Goal: Transaction & Acquisition: Purchase product/service

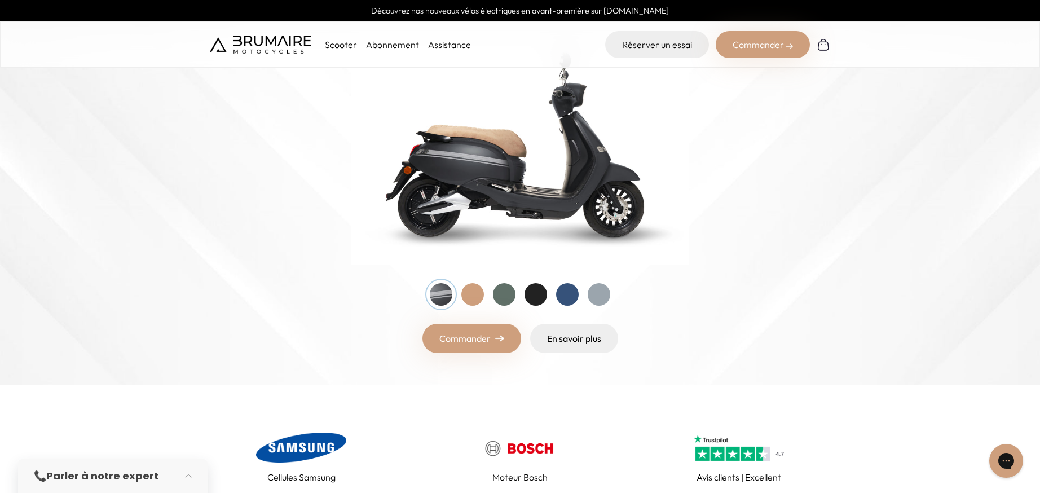
scroll to position [157, 0]
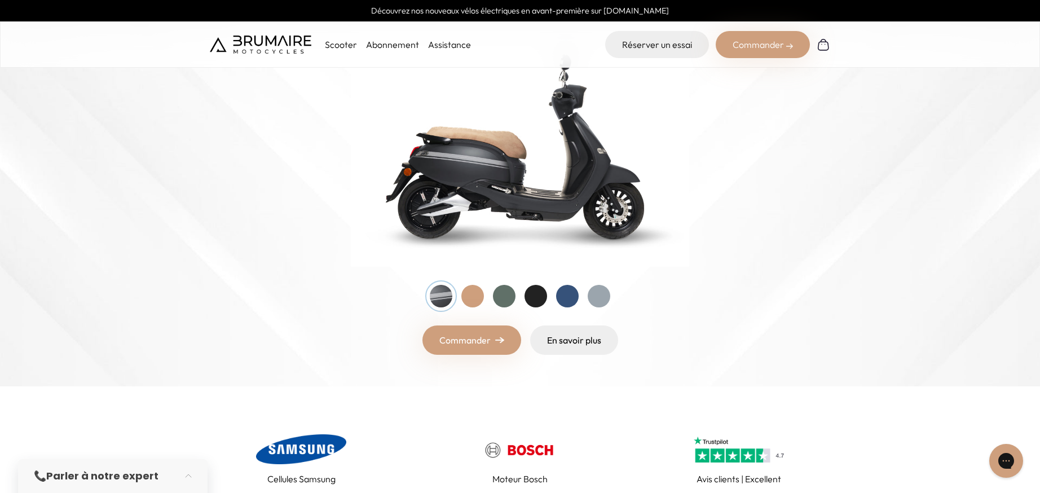
click at [465, 298] on div at bounding box center [472, 296] width 23 height 23
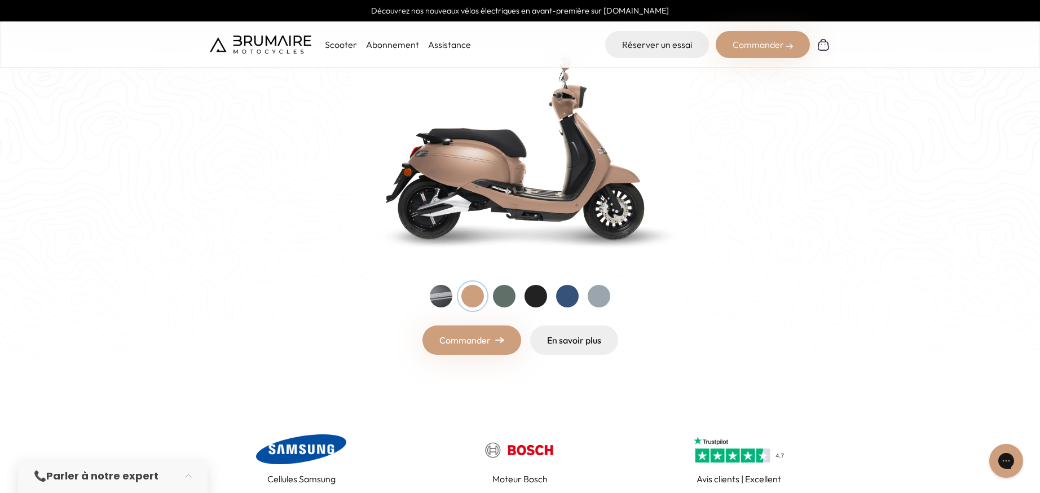
click at [511, 295] on div at bounding box center [504, 296] width 23 height 23
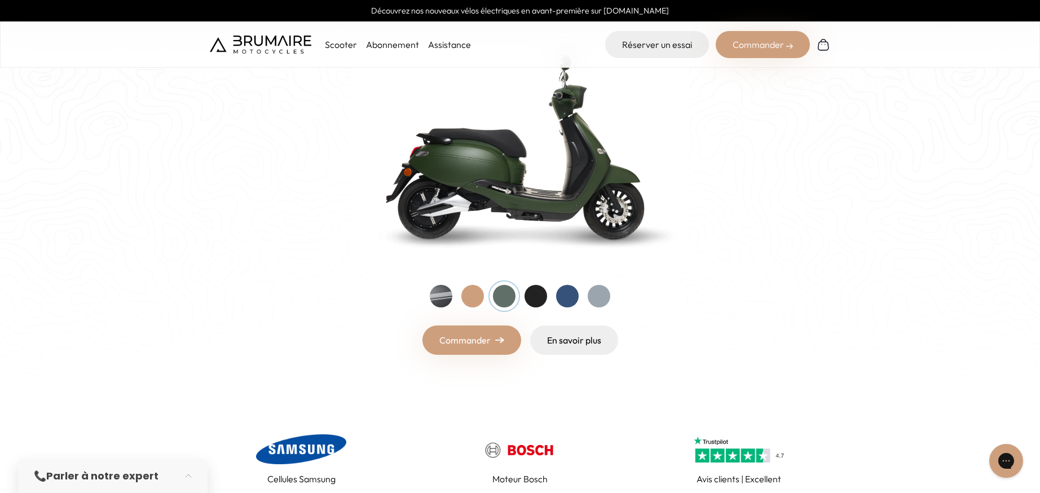
click at [530, 295] on div at bounding box center [535, 296] width 23 height 23
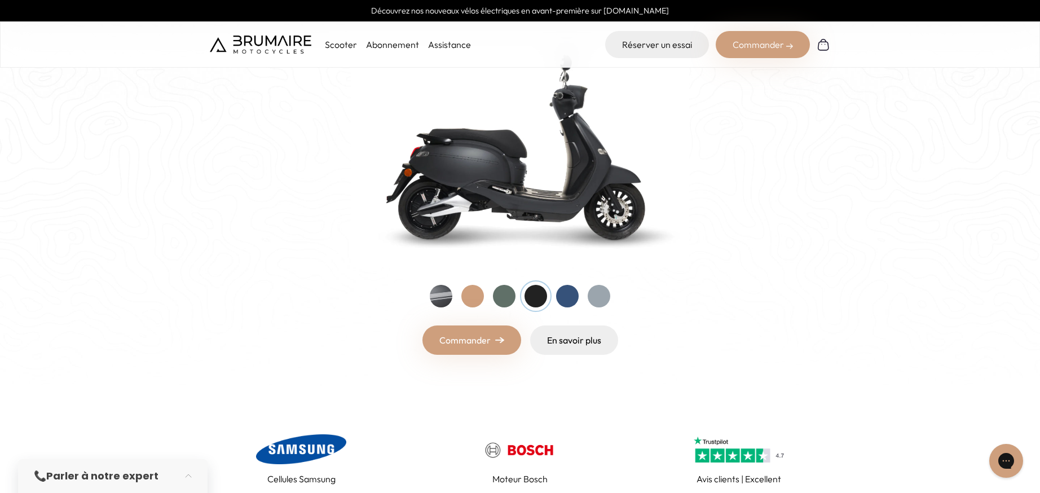
click at [570, 298] on div at bounding box center [567, 296] width 23 height 23
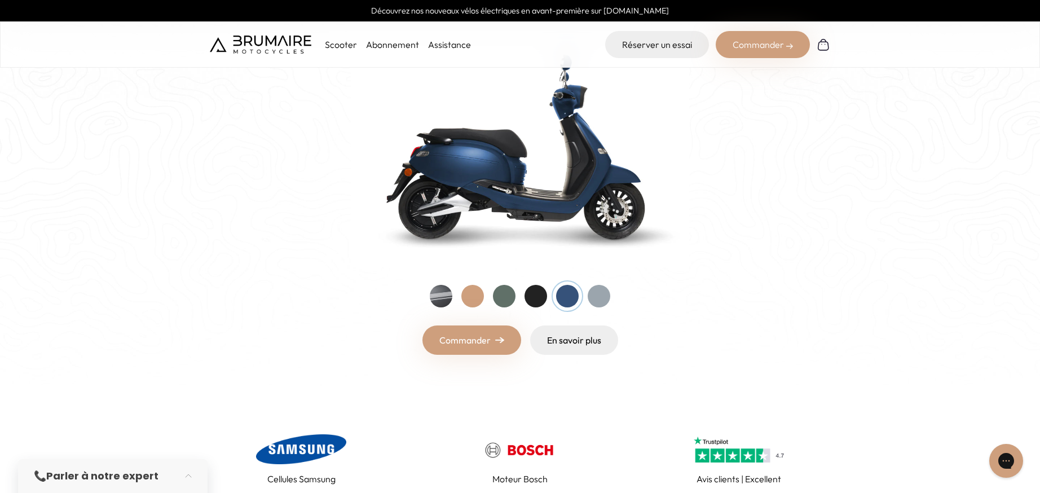
click at [604, 296] on div at bounding box center [599, 296] width 23 height 23
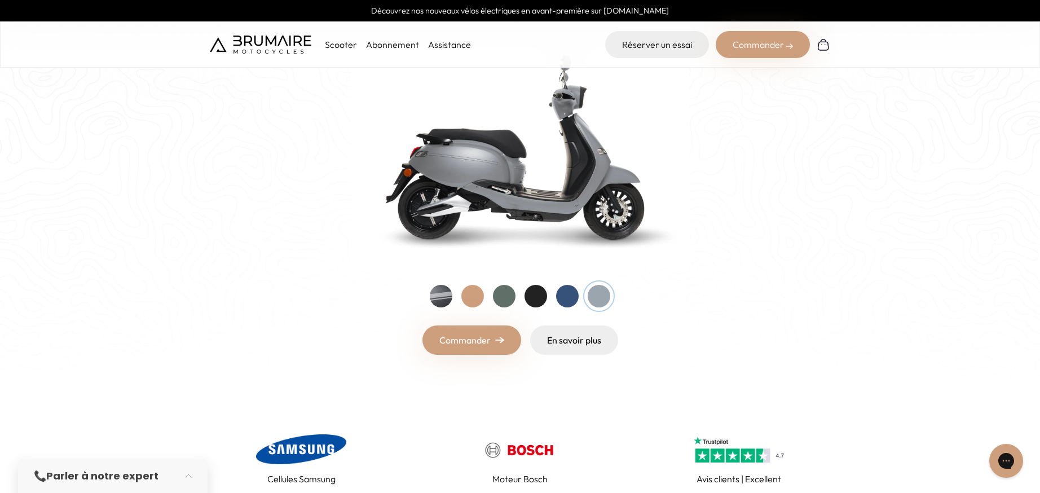
click at [498, 295] on div at bounding box center [504, 296] width 23 height 23
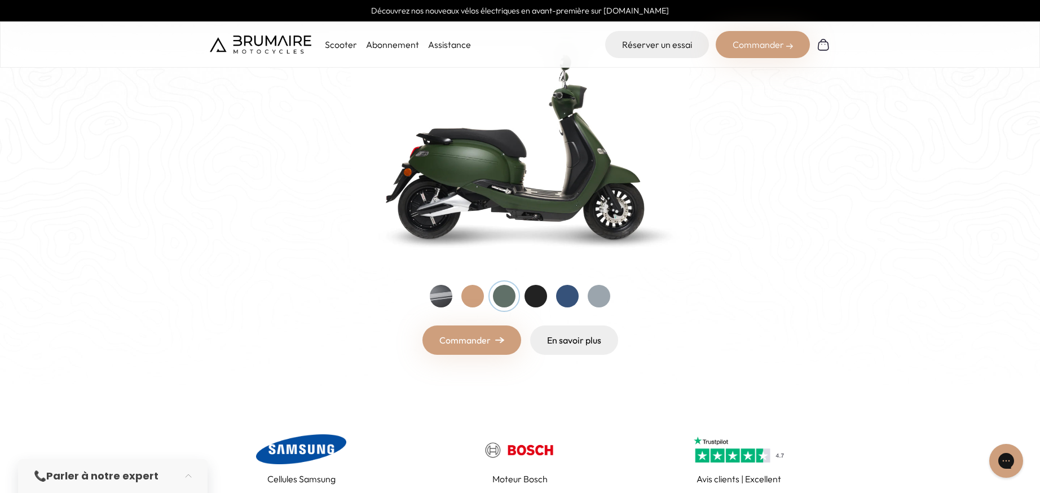
click at [474, 297] on div at bounding box center [472, 296] width 23 height 23
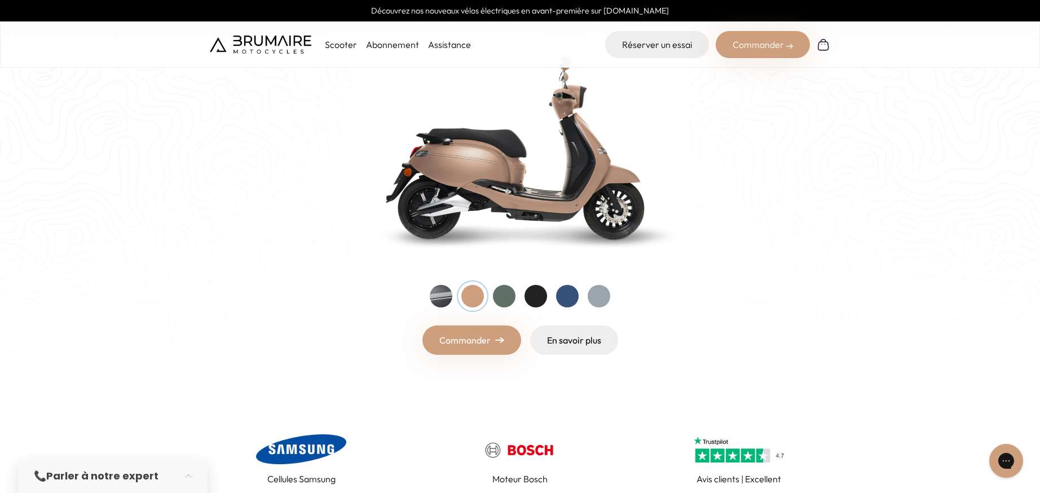
click at [454, 298] on div at bounding box center [520, 296] width 180 height 23
click at [448, 301] on div at bounding box center [441, 296] width 23 height 23
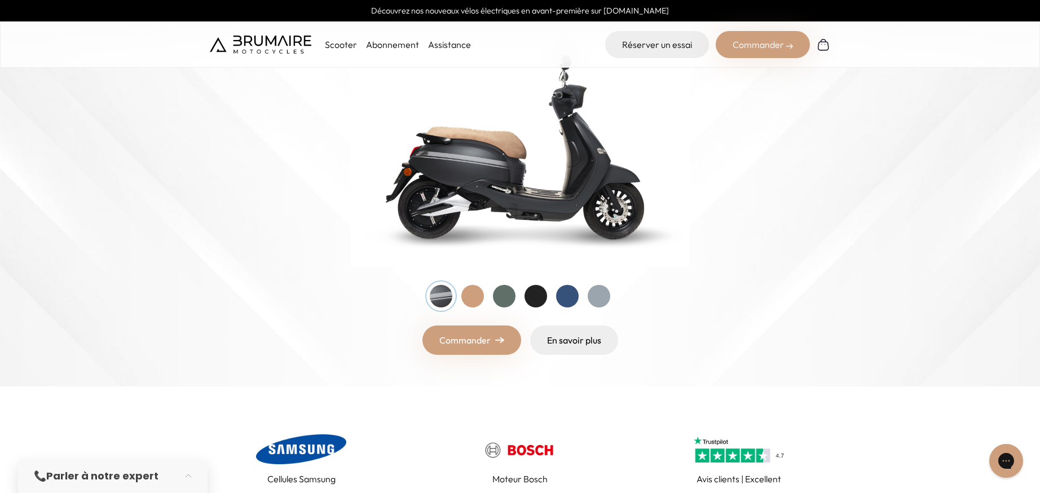
click at [467, 299] on div at bounding box center [472, 296] width 23 height 23
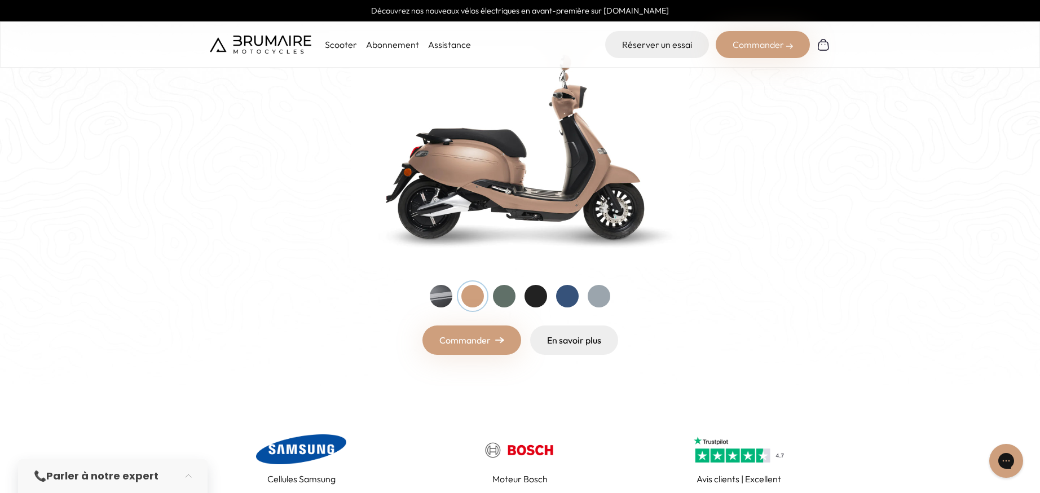
click at [509, 347] on link "Commander" at bounding box center [471, 339] width 99 height 29
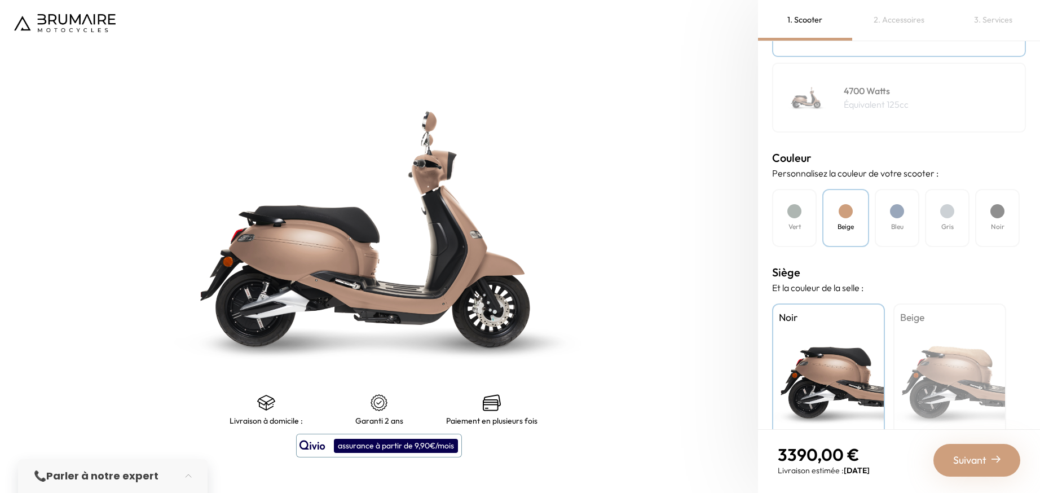
scroll to position [236, 0]
click at [955, 351] on div "Beige" at bounding box center [949, 372] width 113 height 141
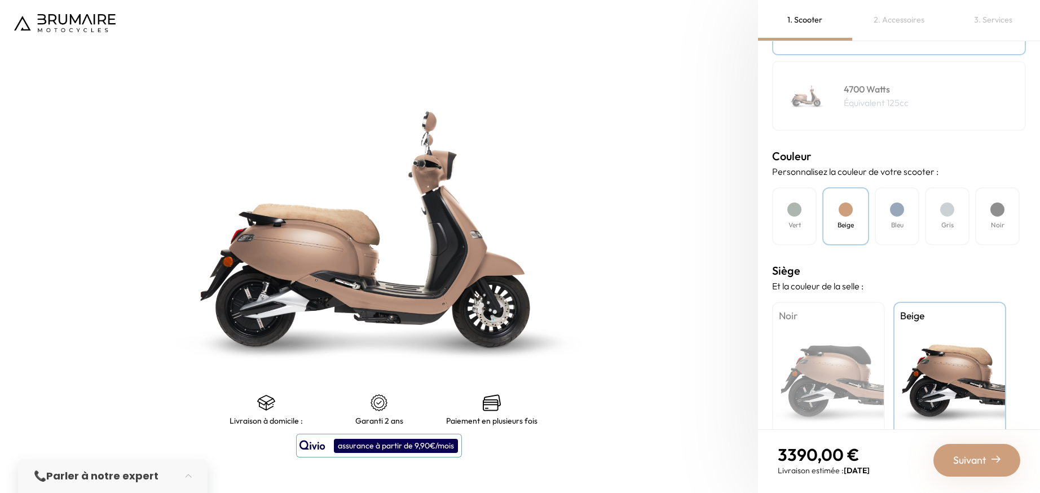
click at [813, 212] on div "Vert" at bounding box center [794, 216] width 45 height 58
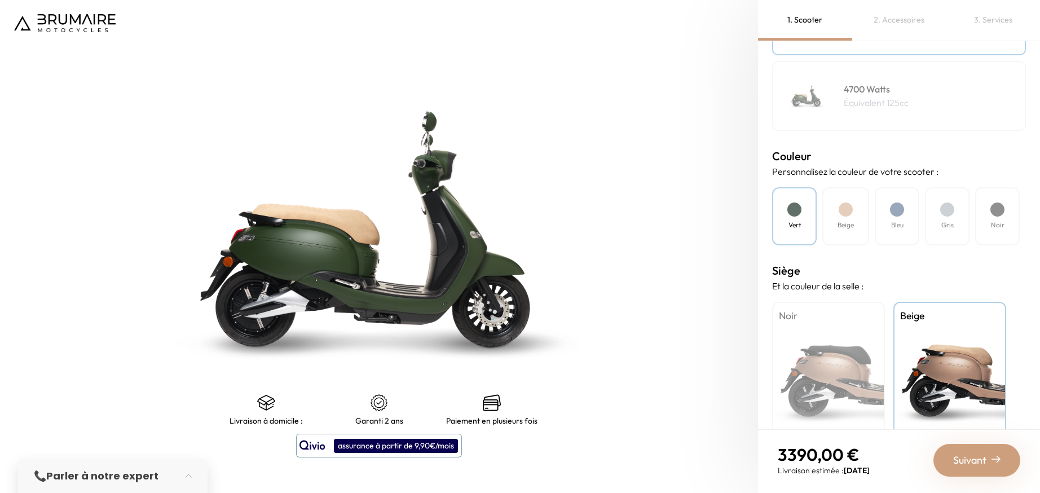
click at [948, 204] on div at bounding box center [947, 209] width 14 height 14
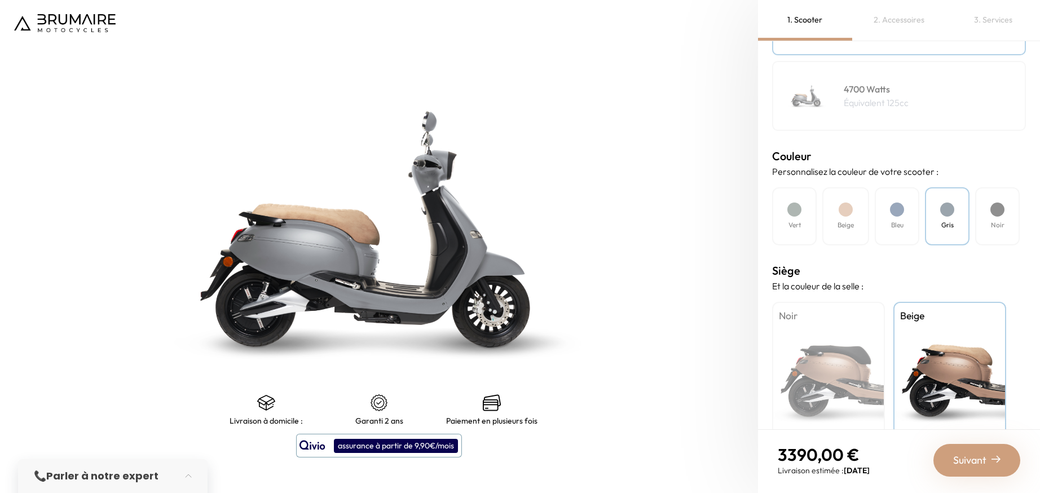
click at [906, 210] on div "Bleu" at bounding box center [897, 216] width 45 height 58
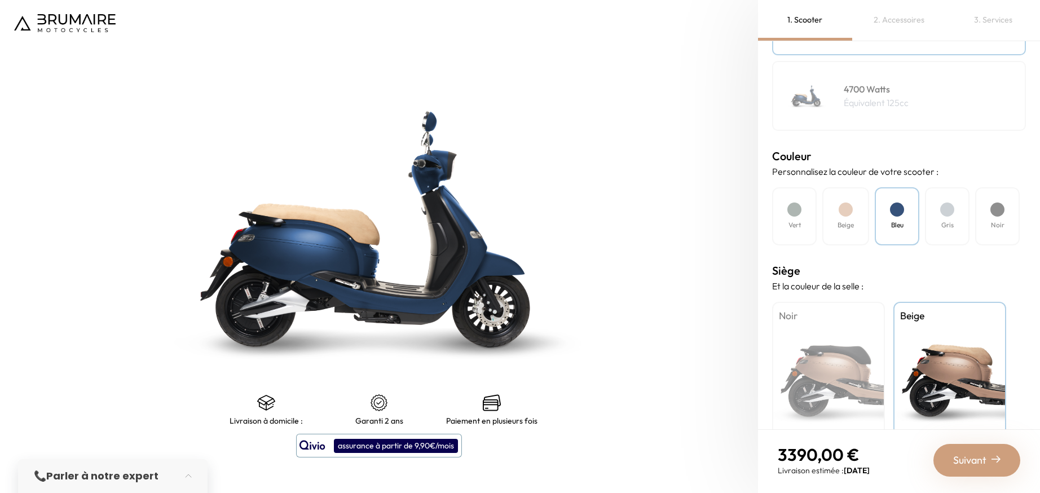
click at [868, 210] on div "Beige" at bounding box center [845, 216] width 47 height 58
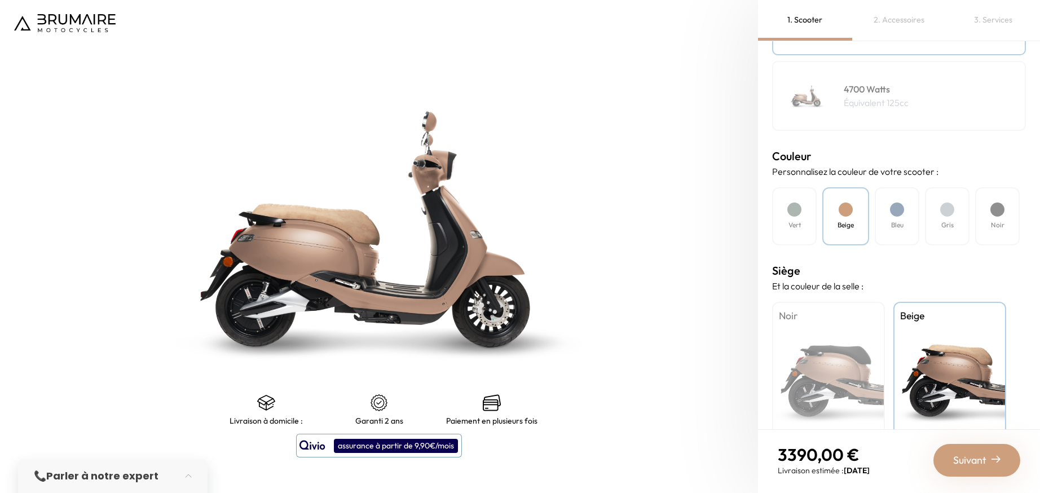
click at [810, 214] on div "Vert" at bounding box center [794, 216] width 45 height 58
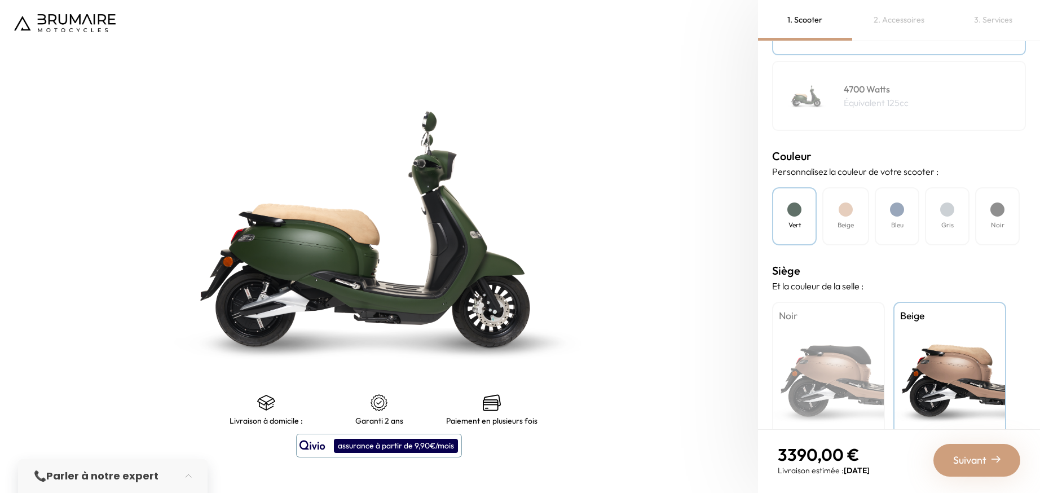
scroll to position [263, 0]
